Goal: Information Seeking & Learning: Learn about a topic

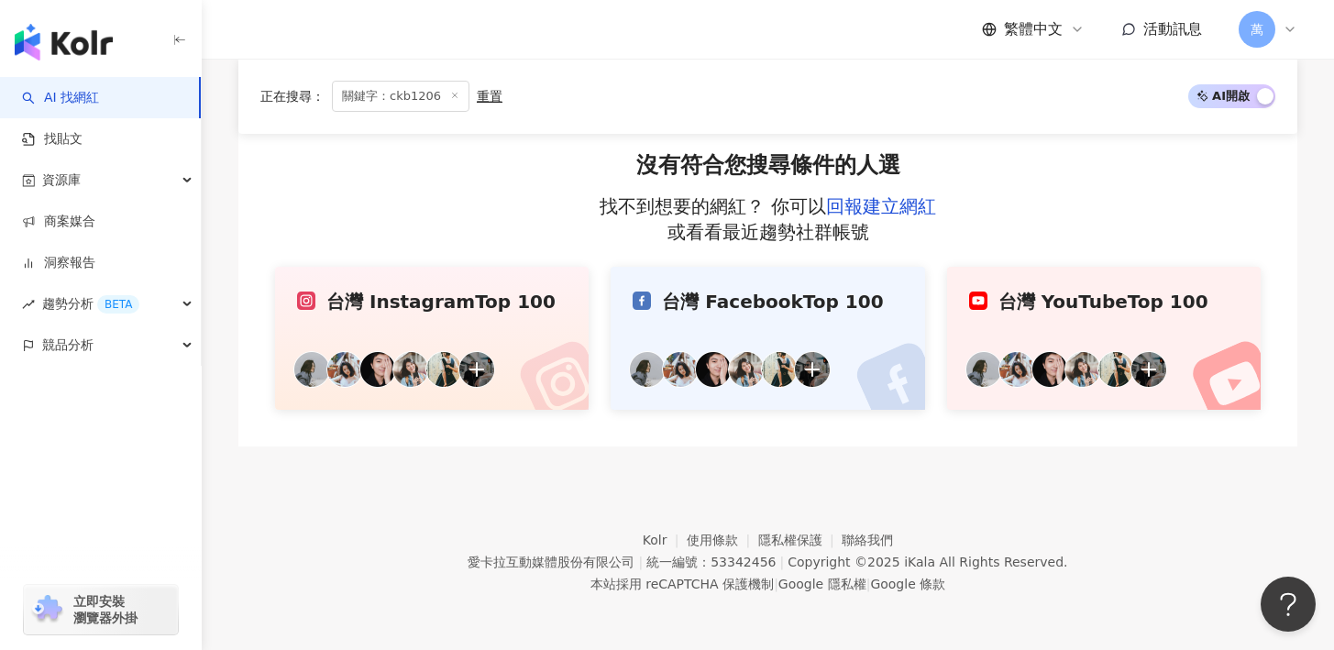
click at [451, 92] on icon at bounding box center [454, 95] width 9 height 9
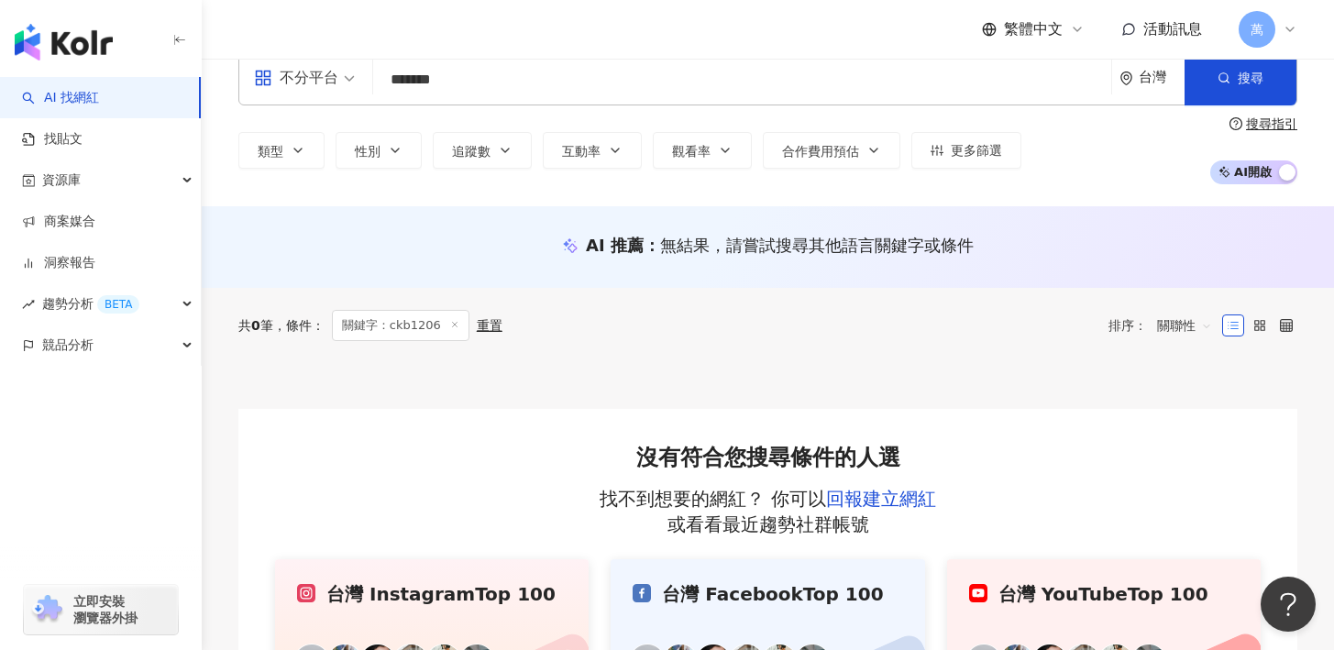
scroll to position [15, 0]
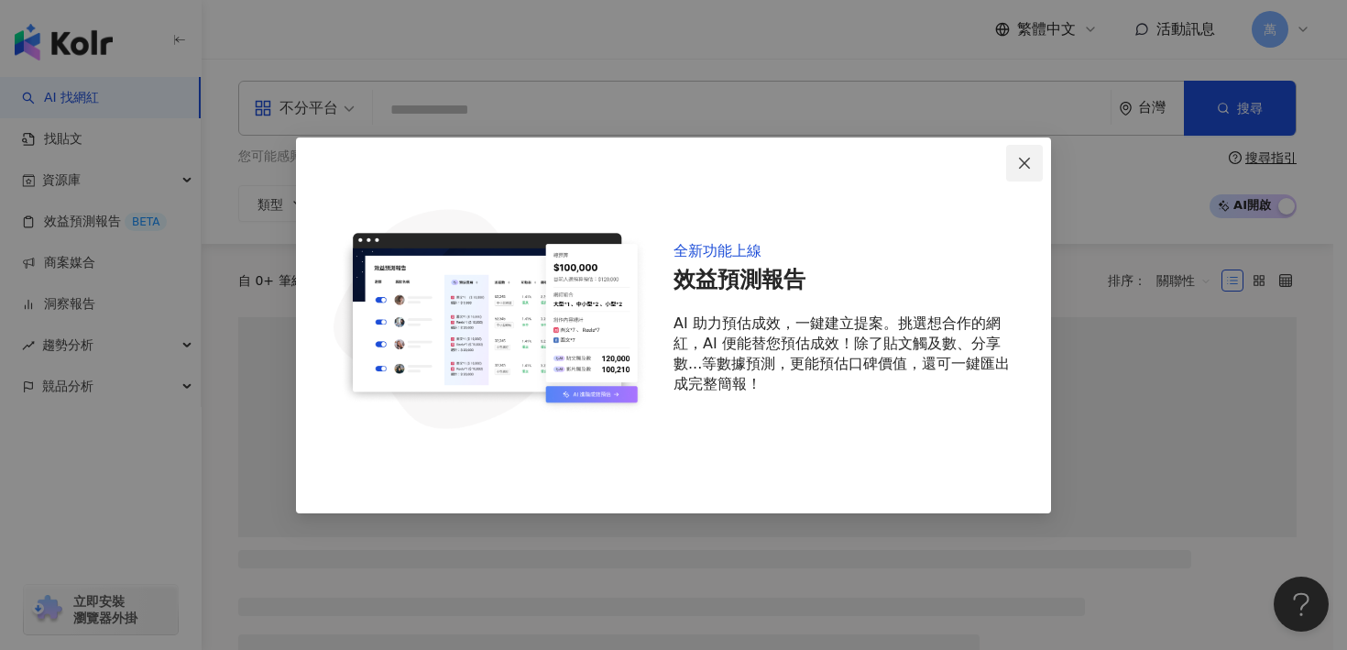
click at [1020, 159] on icon "close" at bounding box center [1024, 163] width 11 height 11
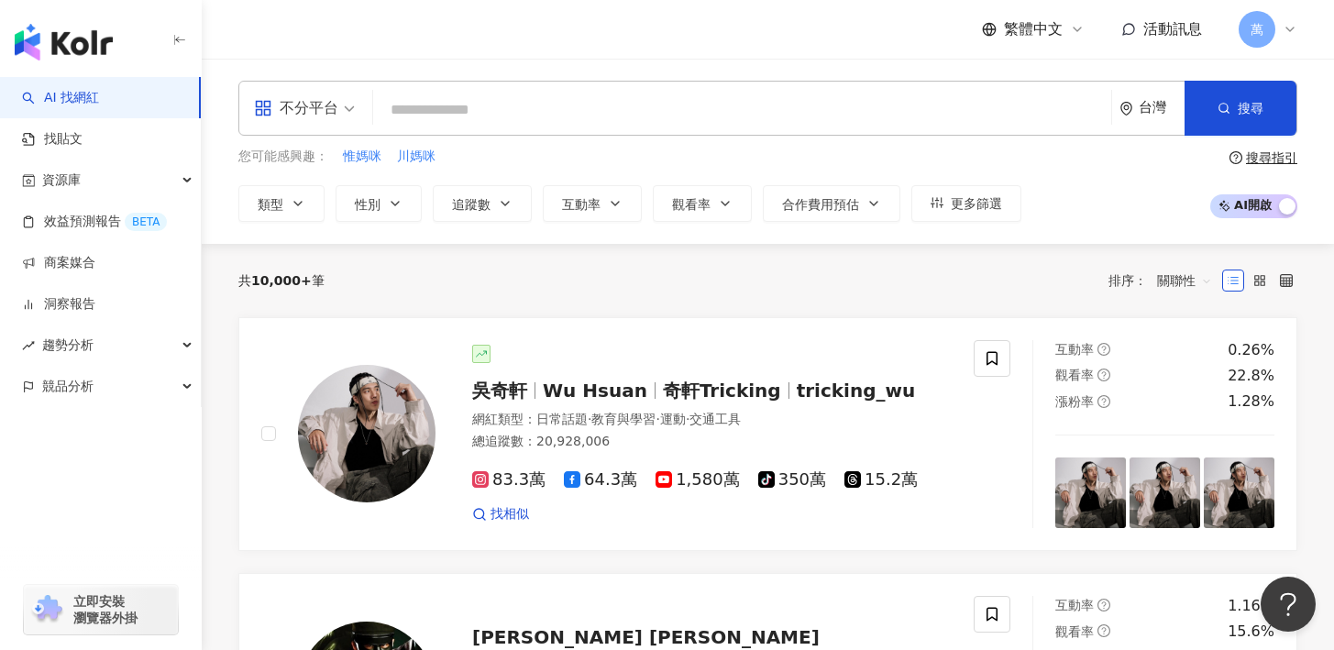
click at [524, 113] on input "search" at bounding box center [741, 110] width 723 height 35
paste input "*********"
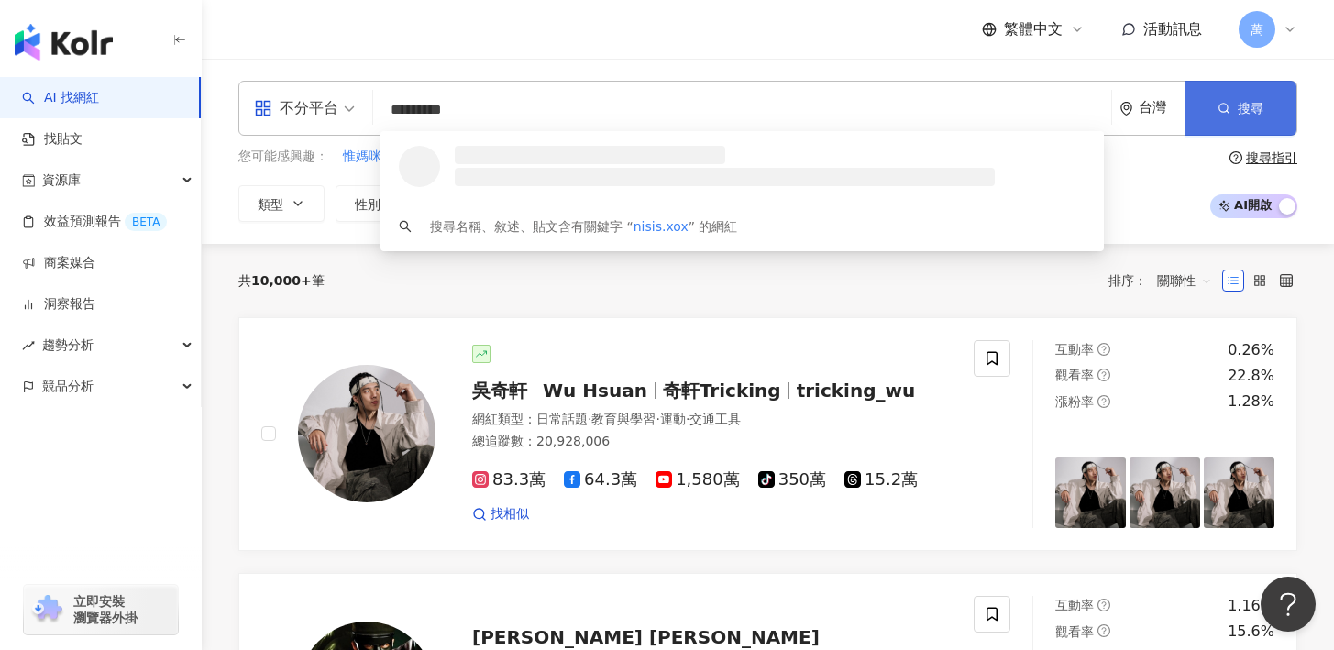
type input "*********"
click at [1196, 105] on button "搜尋" at bounding box center [1240, 108] width 112 height 55
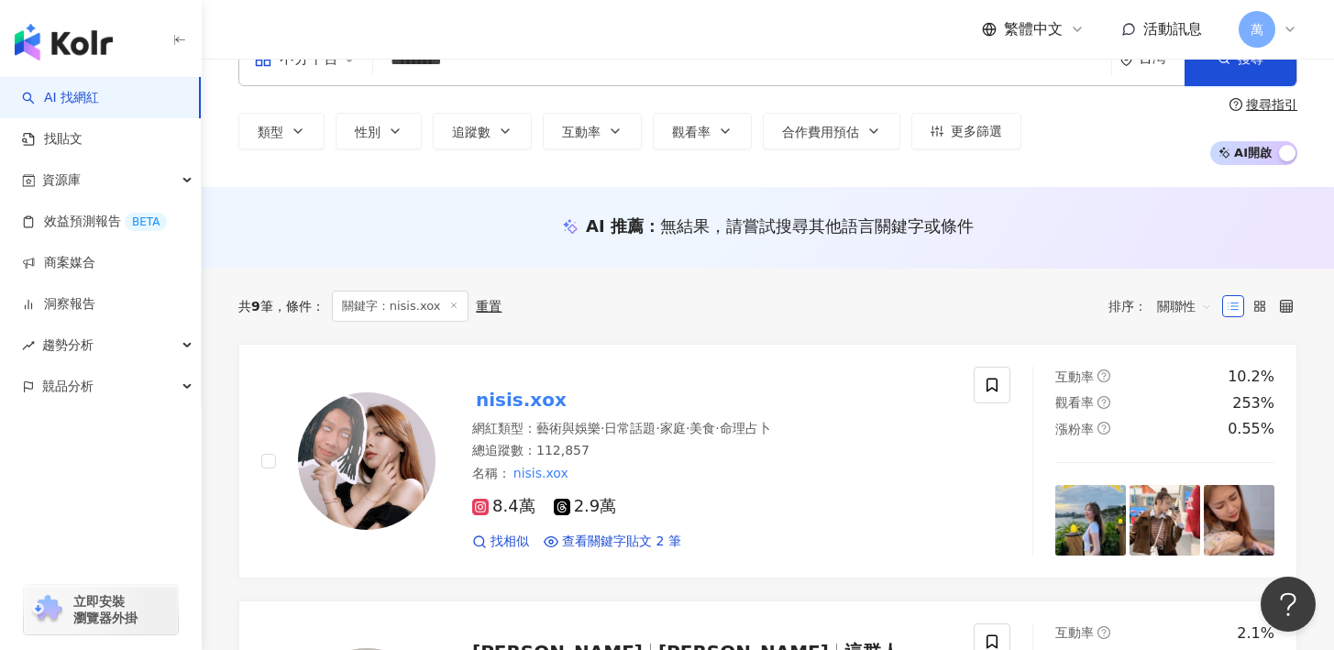
scroll to position [61, 0]
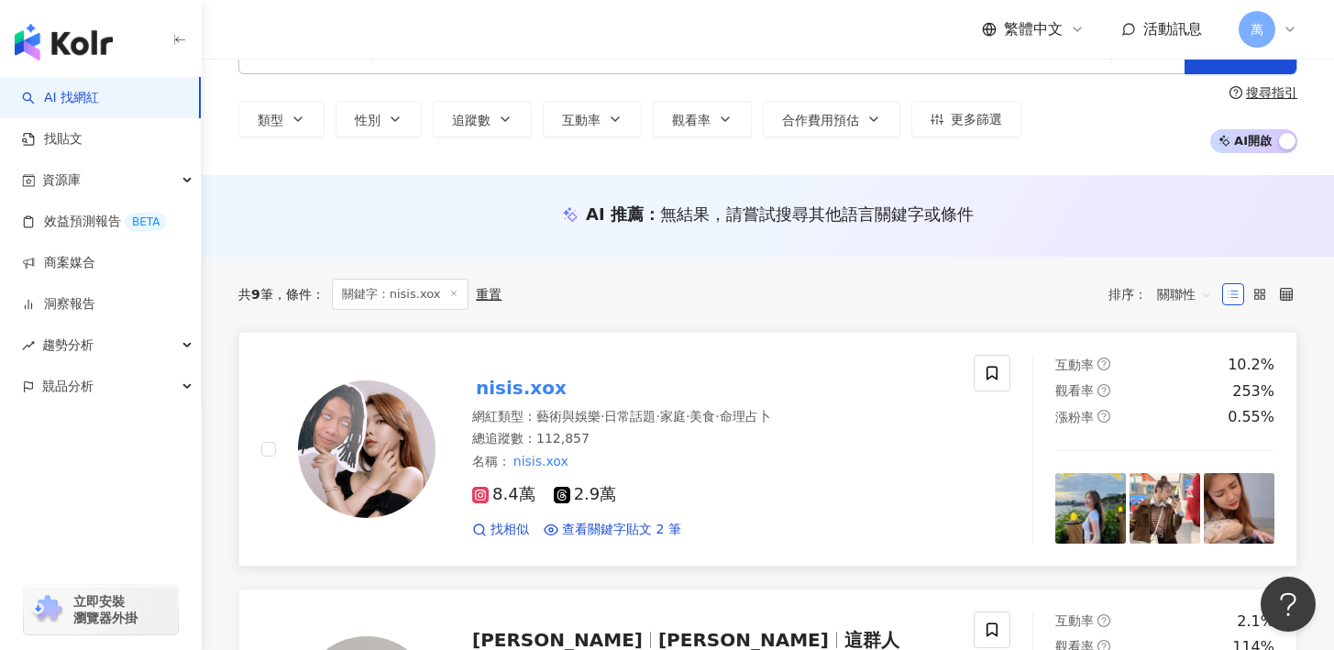
click at [551, 386] on mark "nisis.xox" at bounding box center [521, 387] width 98 height 29
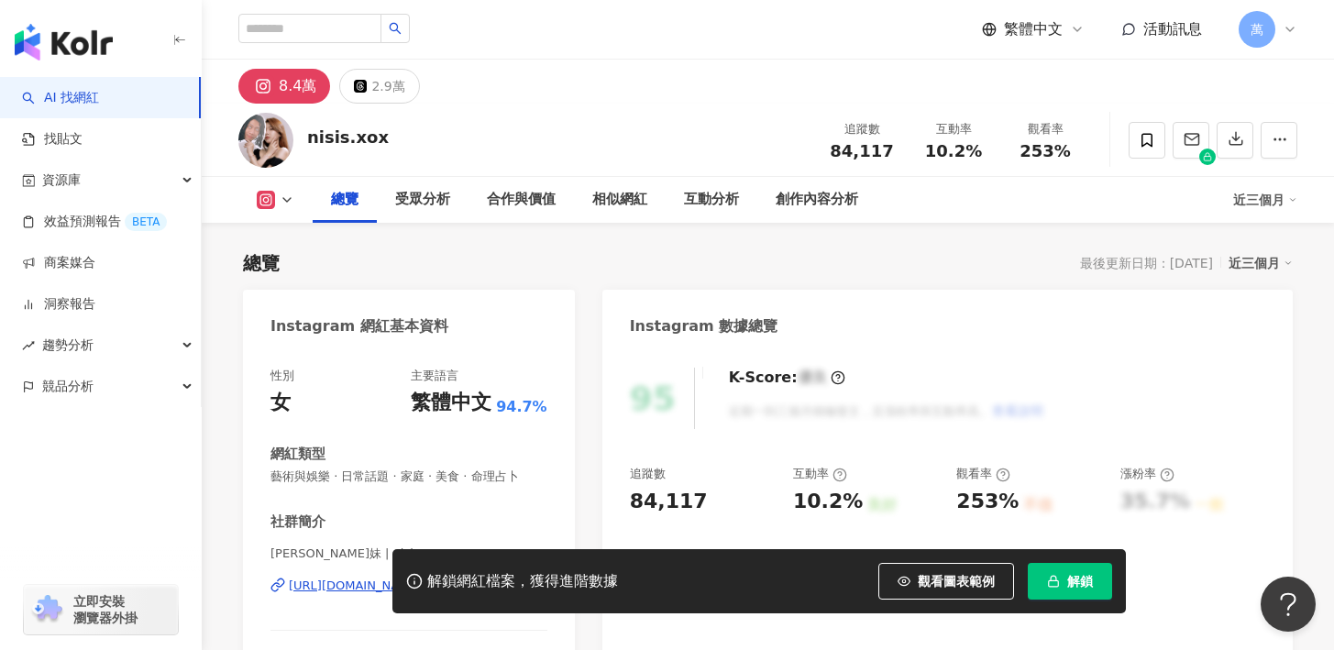
scroll to position [96, 0]
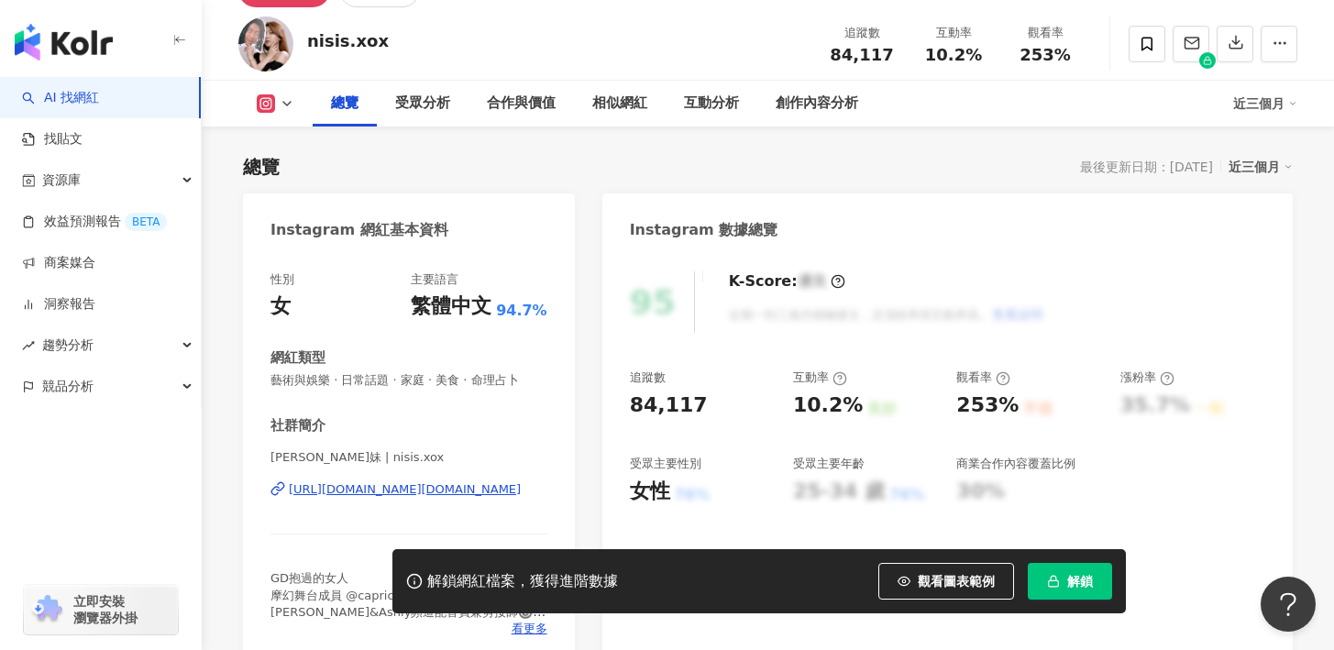
click at [1072, 567] on button "解鎖" at bounding box center [1070, 581] width 84 height 37
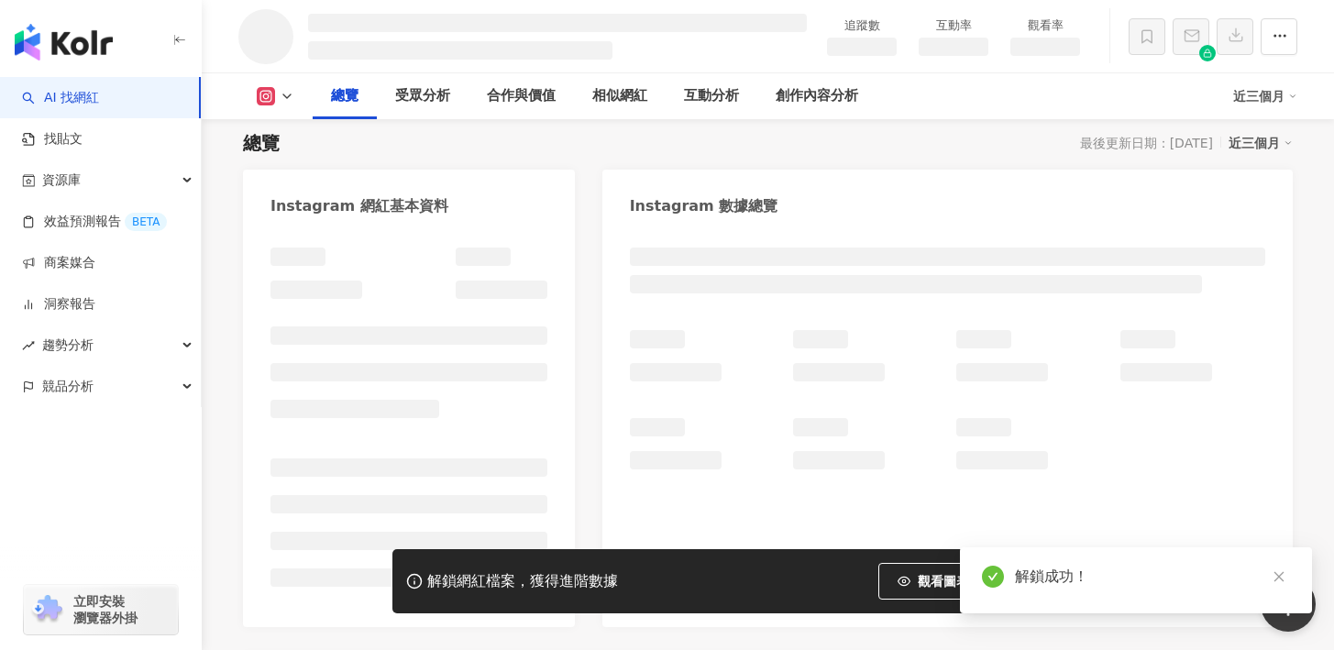
scroll to position [132, 0]
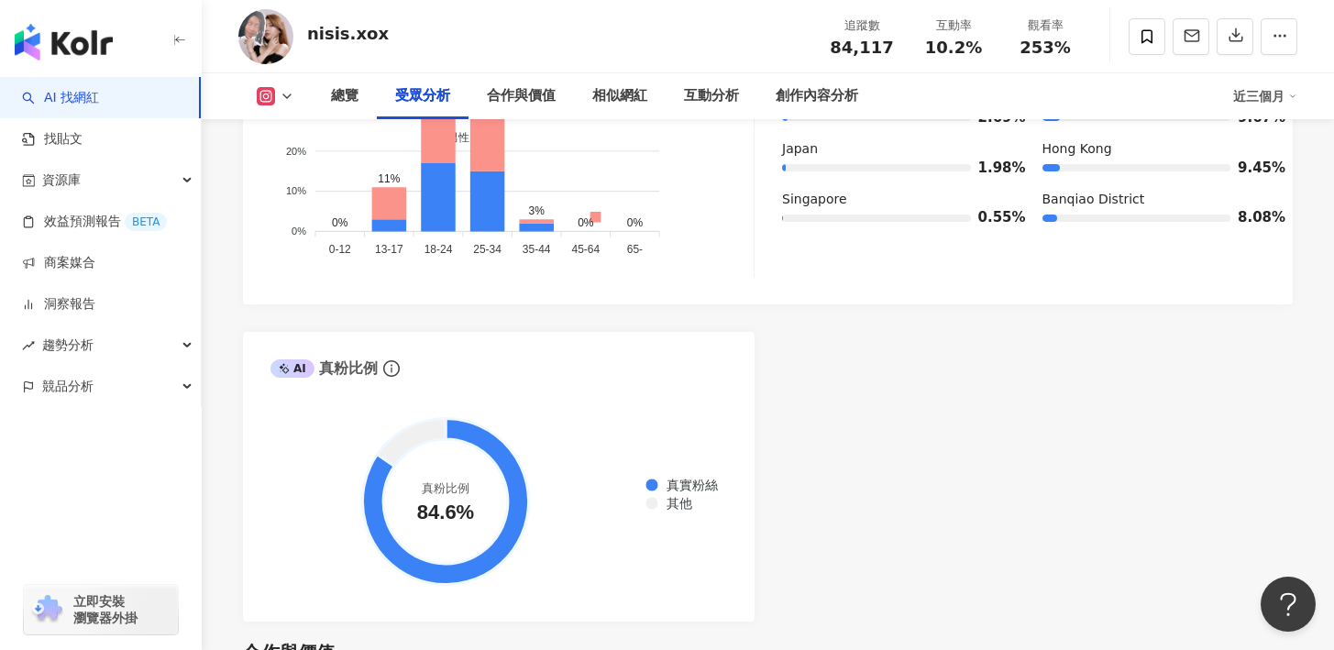
scroll to position [1979, 0]
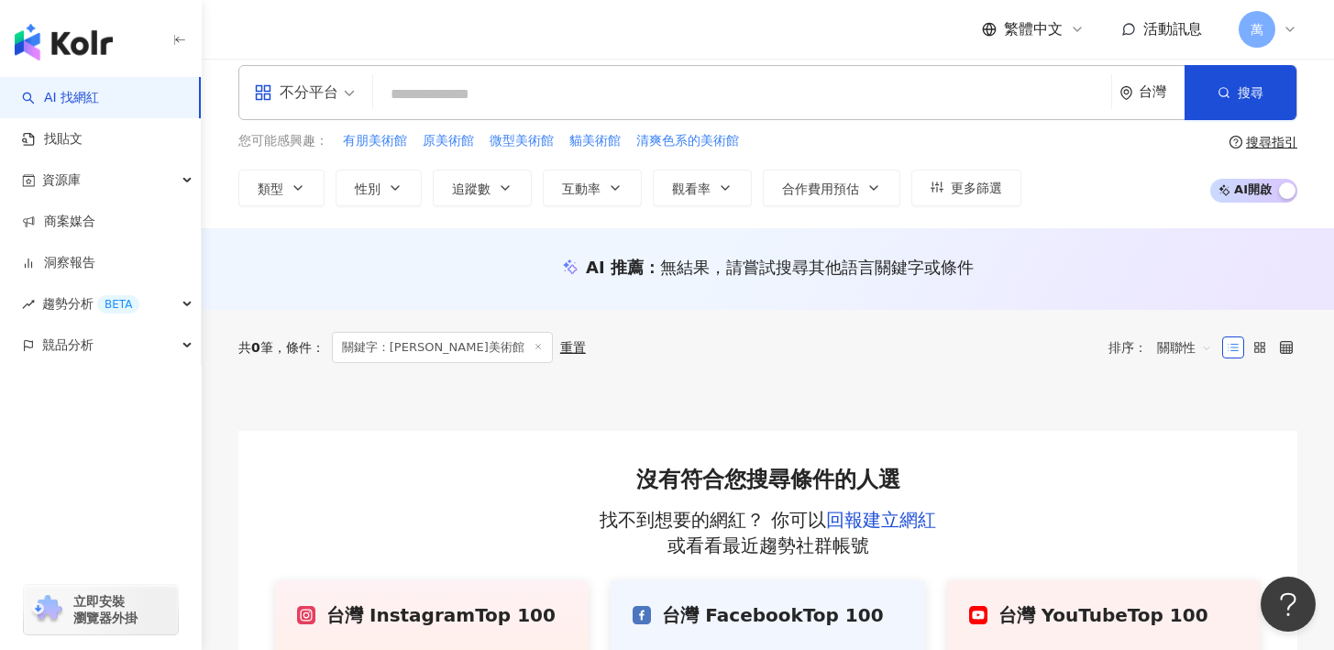
scroll to position [89, 0]
